Goal: Information Seeking & Learning: Learn about a topic

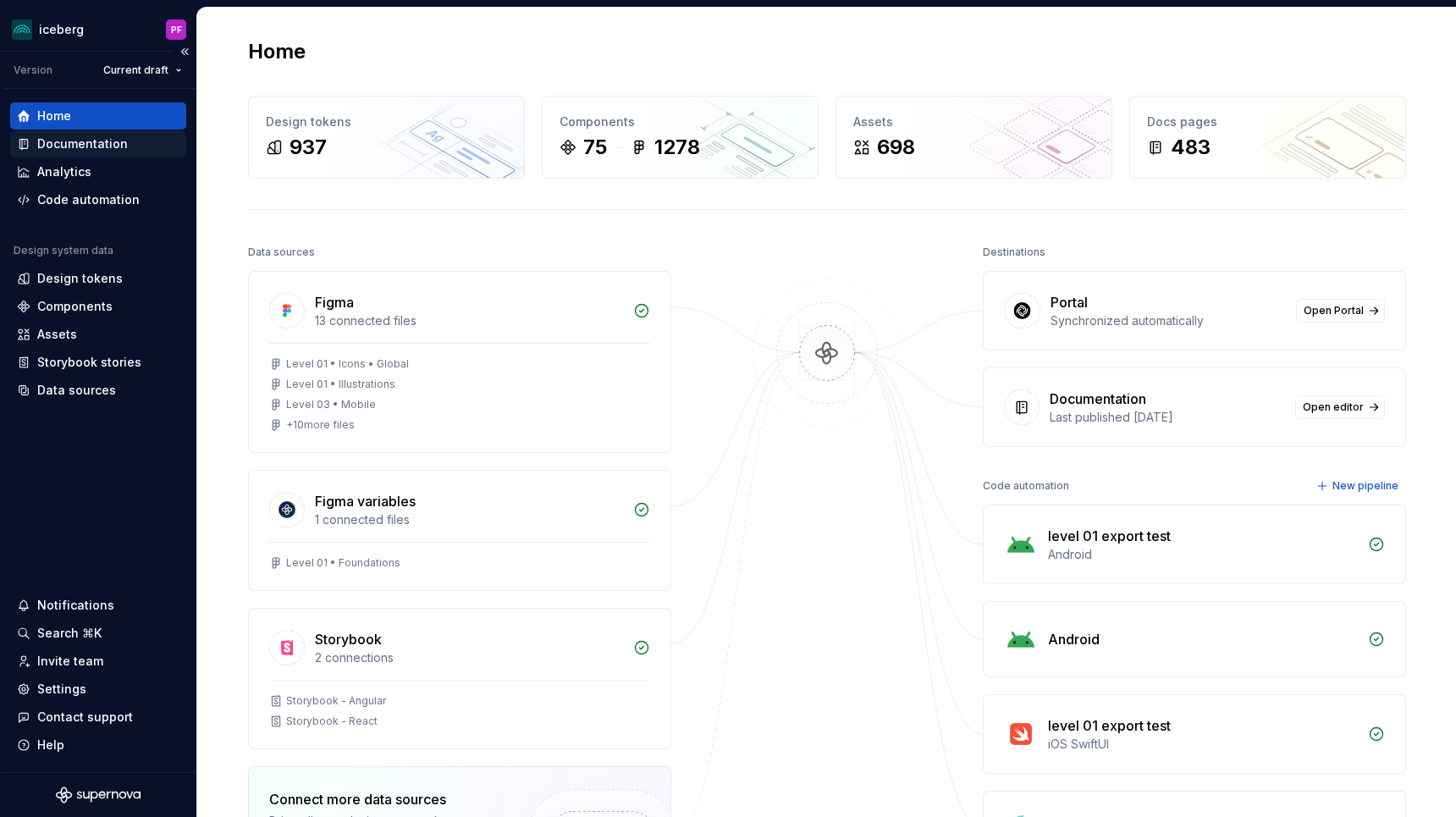
click at [71, 147] on div "Documentation" at bounding box center [83, 143] width 91 height 17
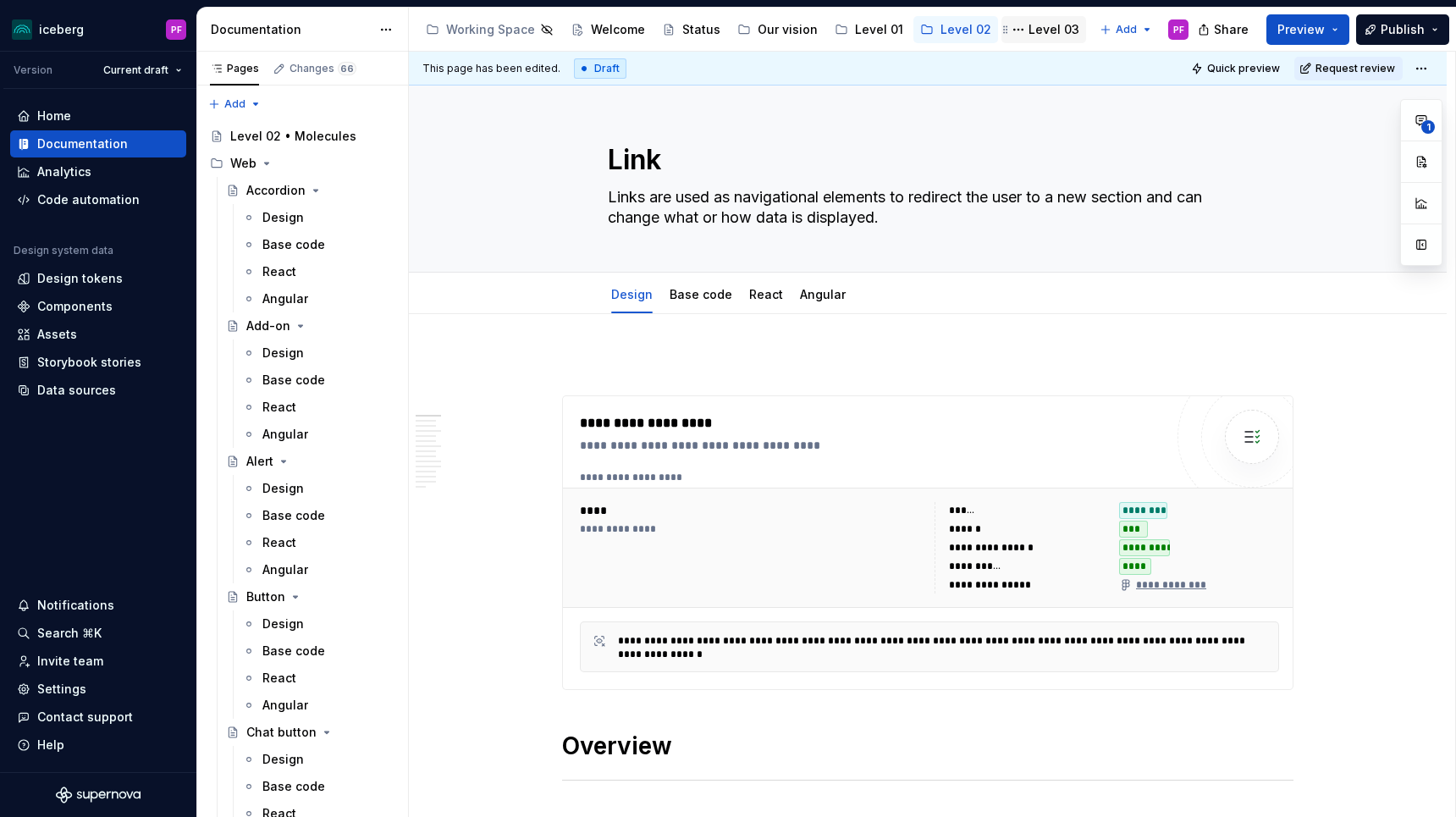
click at [1065, 26] on div "Level 03" at bounding box center [1044, 29] width 85 height 27
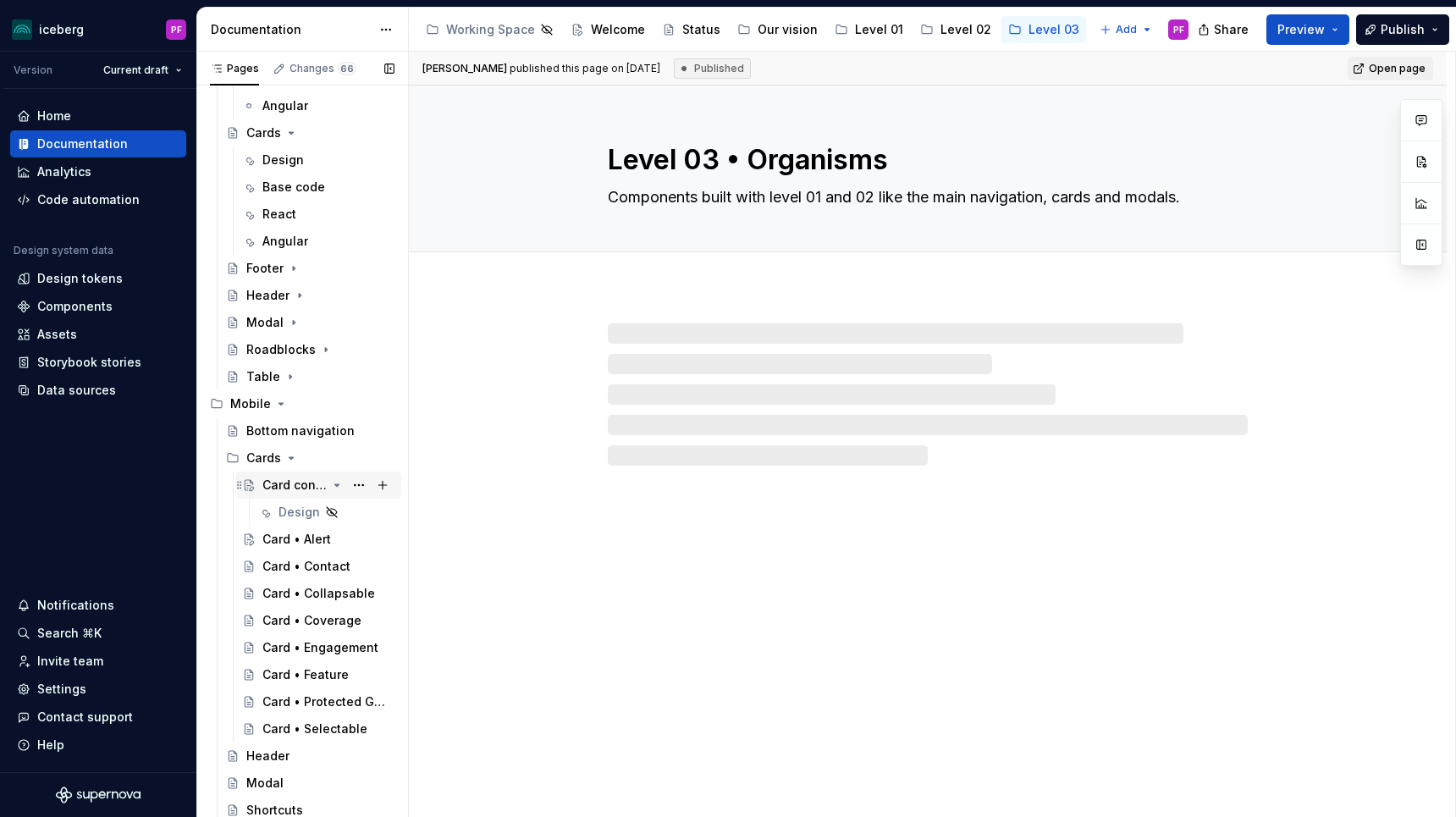
scroll to position [222, 0]
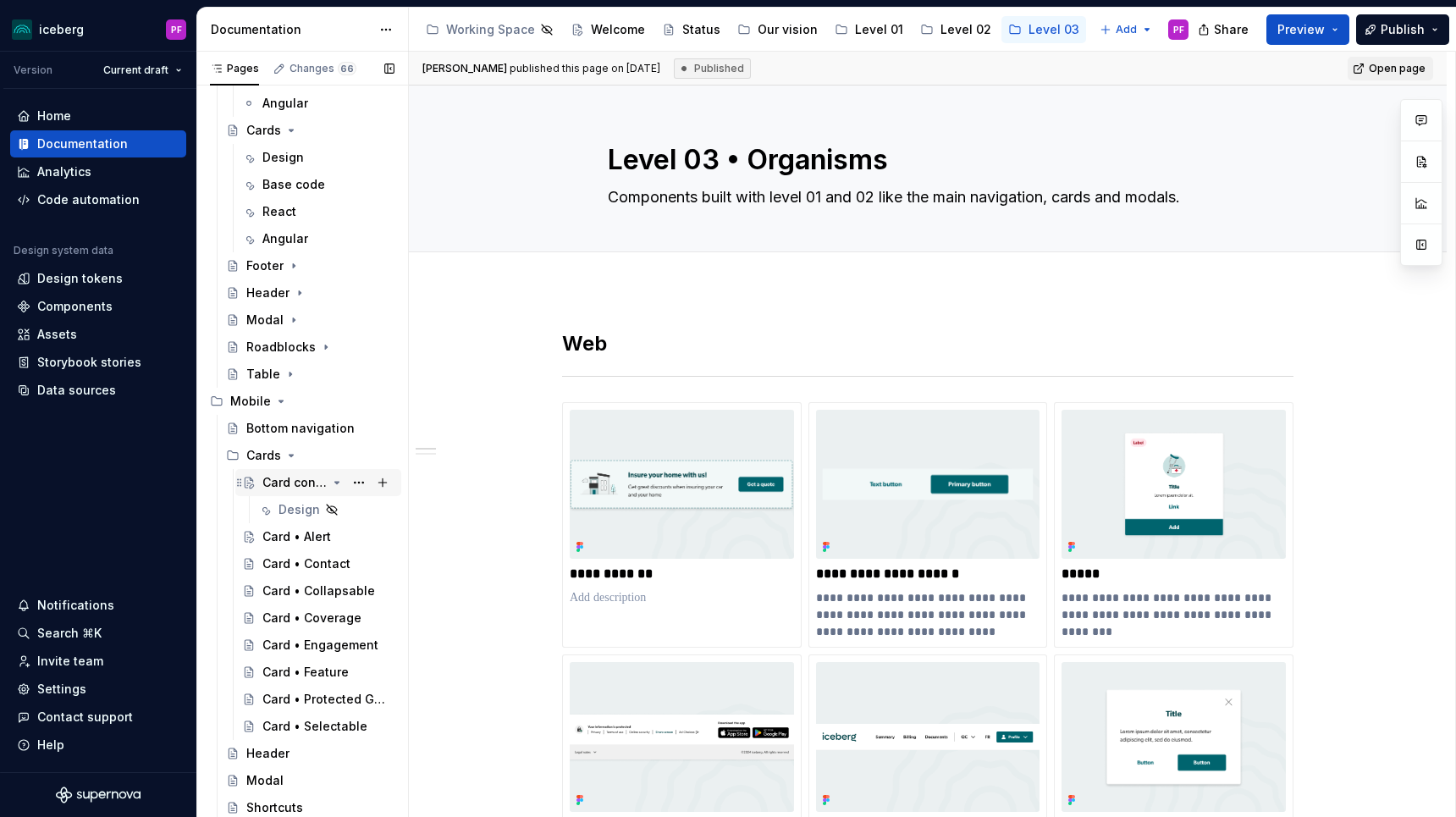
click at [274, 486] on div "Card container" at bounding box center [294, 482] width 64 height 17
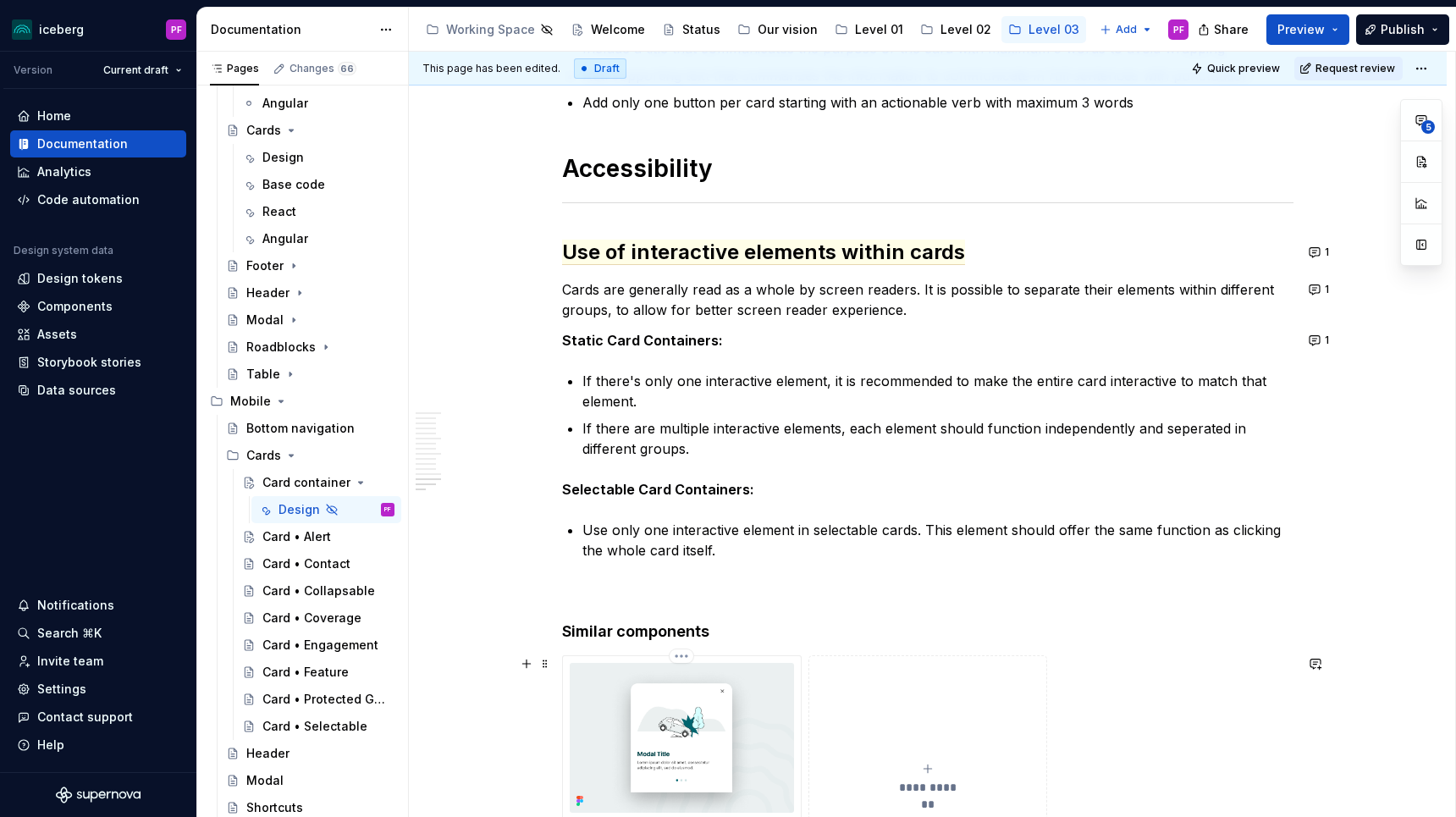
scroll to position [6023, 0]
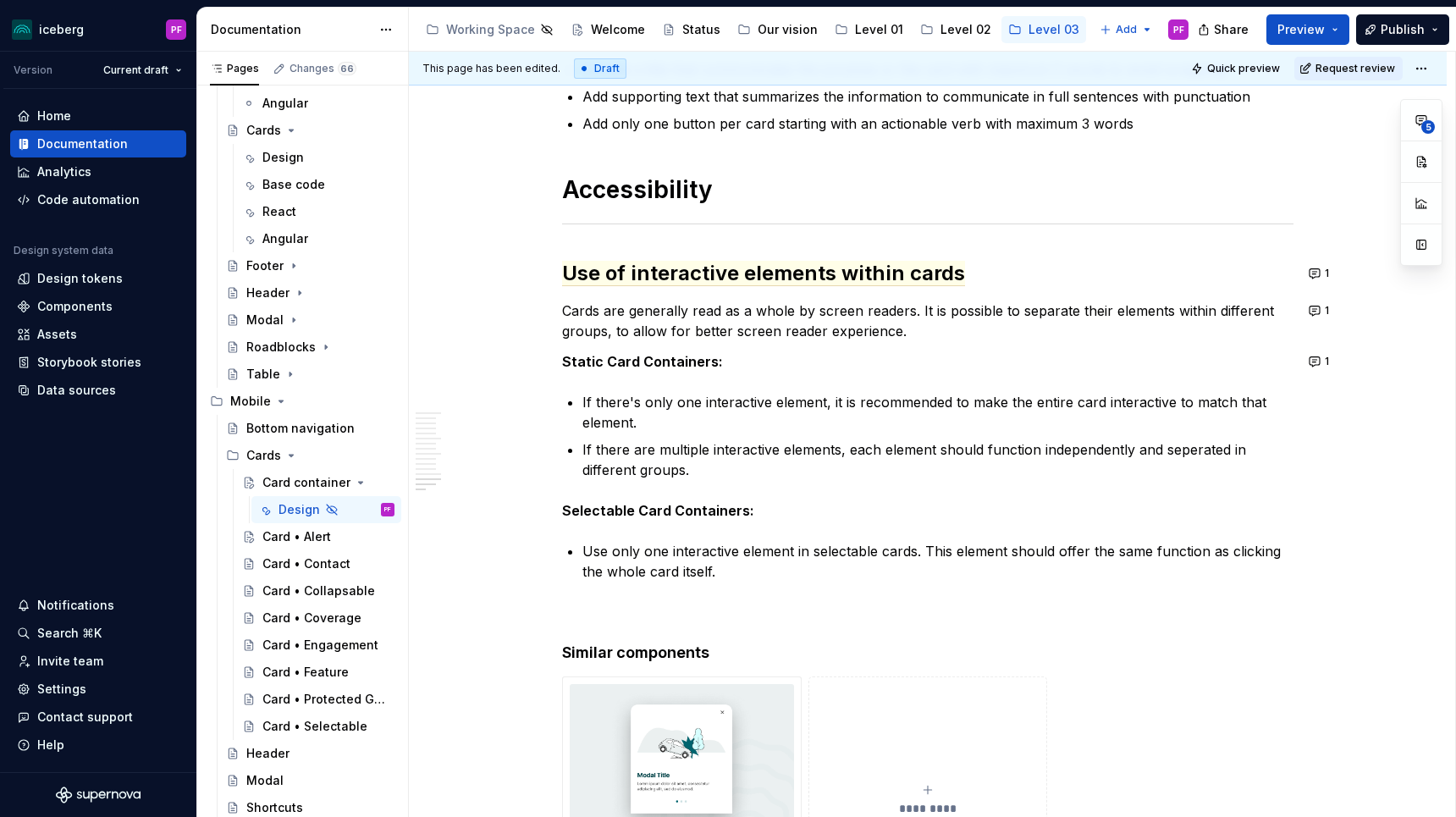
type textarea "*"
